Goal: Task Accomplishment & Management: Manage account settings

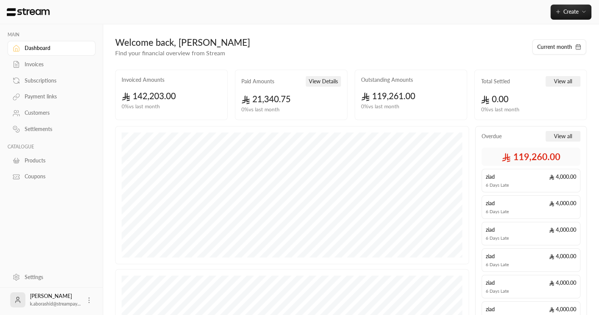
click at [91, 299] on icon at bounding box center [89, 301] width 8 height 8
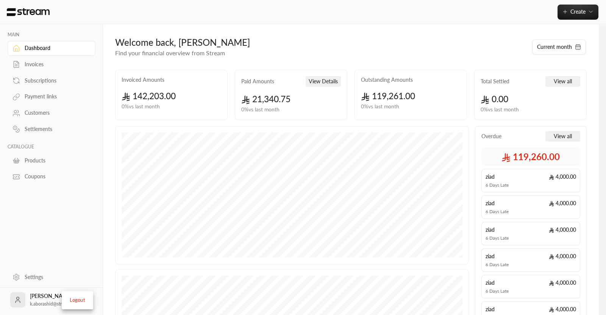
click at [30, 274] on div at bounding box center [303, 157] width 606 height 315
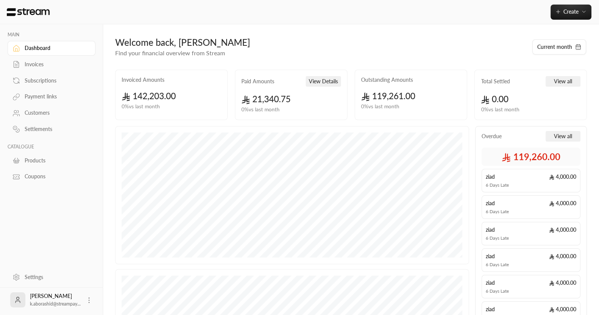
click at [30, 274] on div "Settings" at bounding box center [55, 278] width 61 height 8
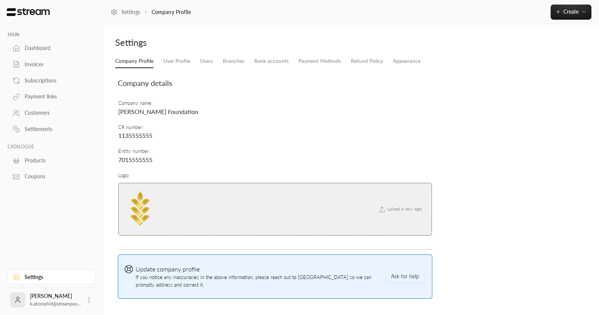
scroll to position [23, 0]
